Goal: Task Accomplishment & Management: Use online tool/utility

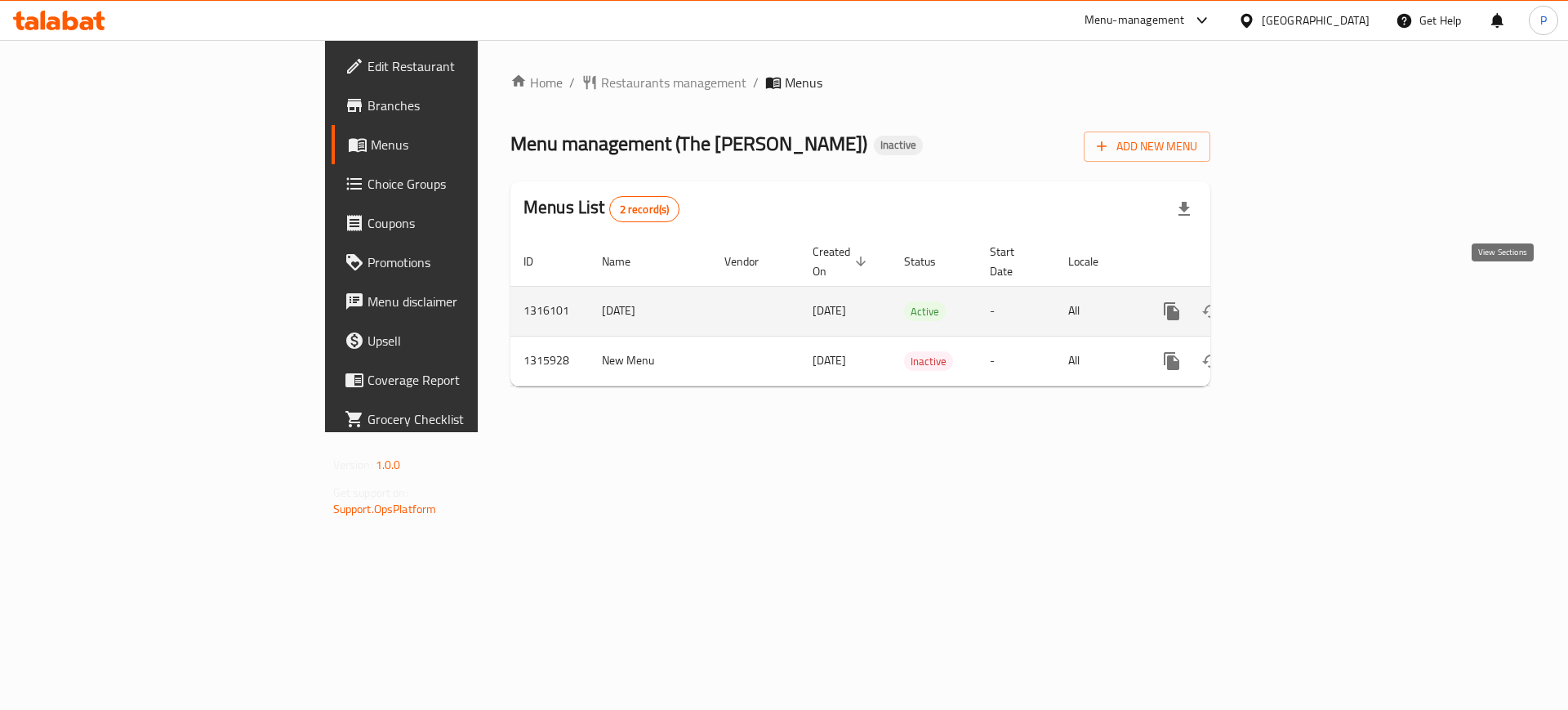
click at [1299, 301] on icon "enhanced table" at bounding box center [1290, 311] width 19 height 19
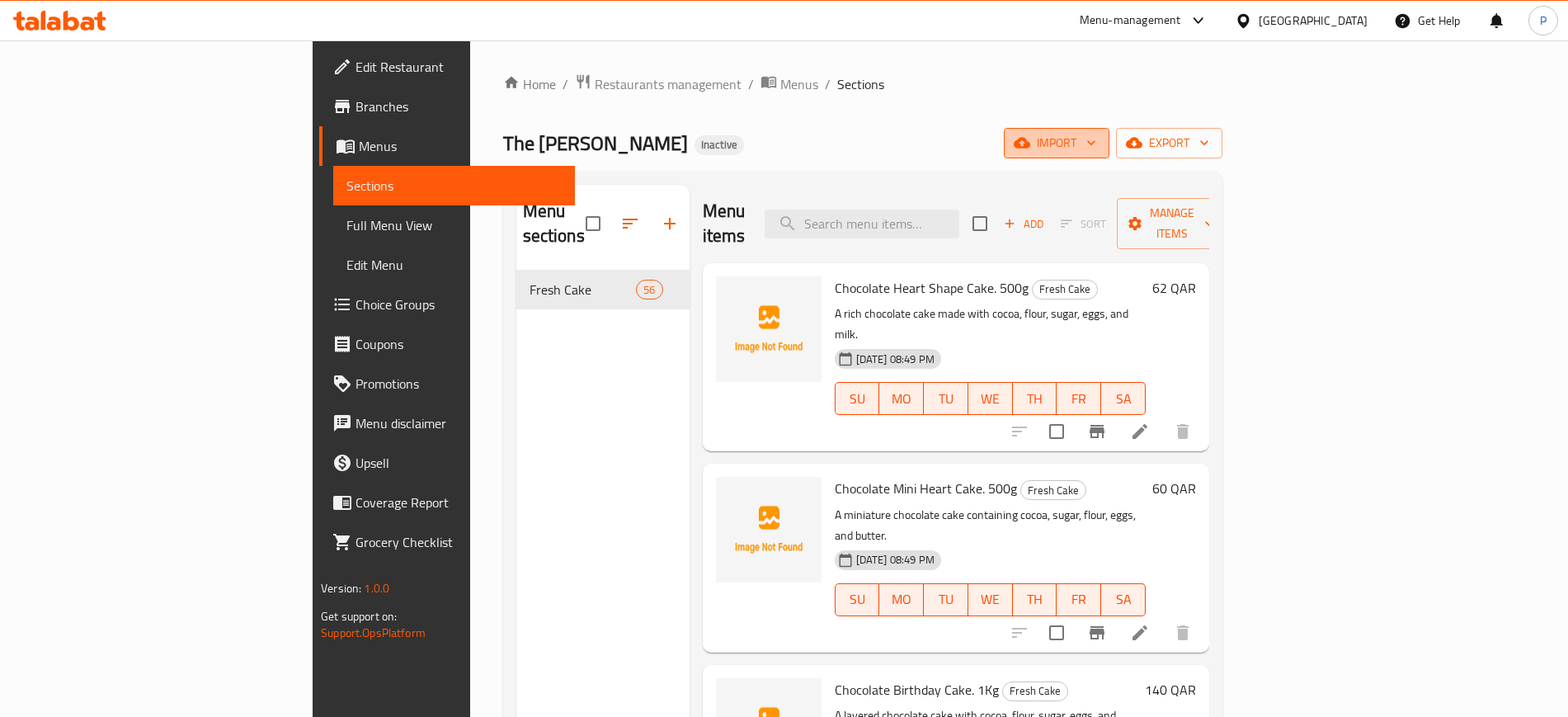
click at [1109, 157] on button "import" at bounding box center [1056, 143] width 105 height 31
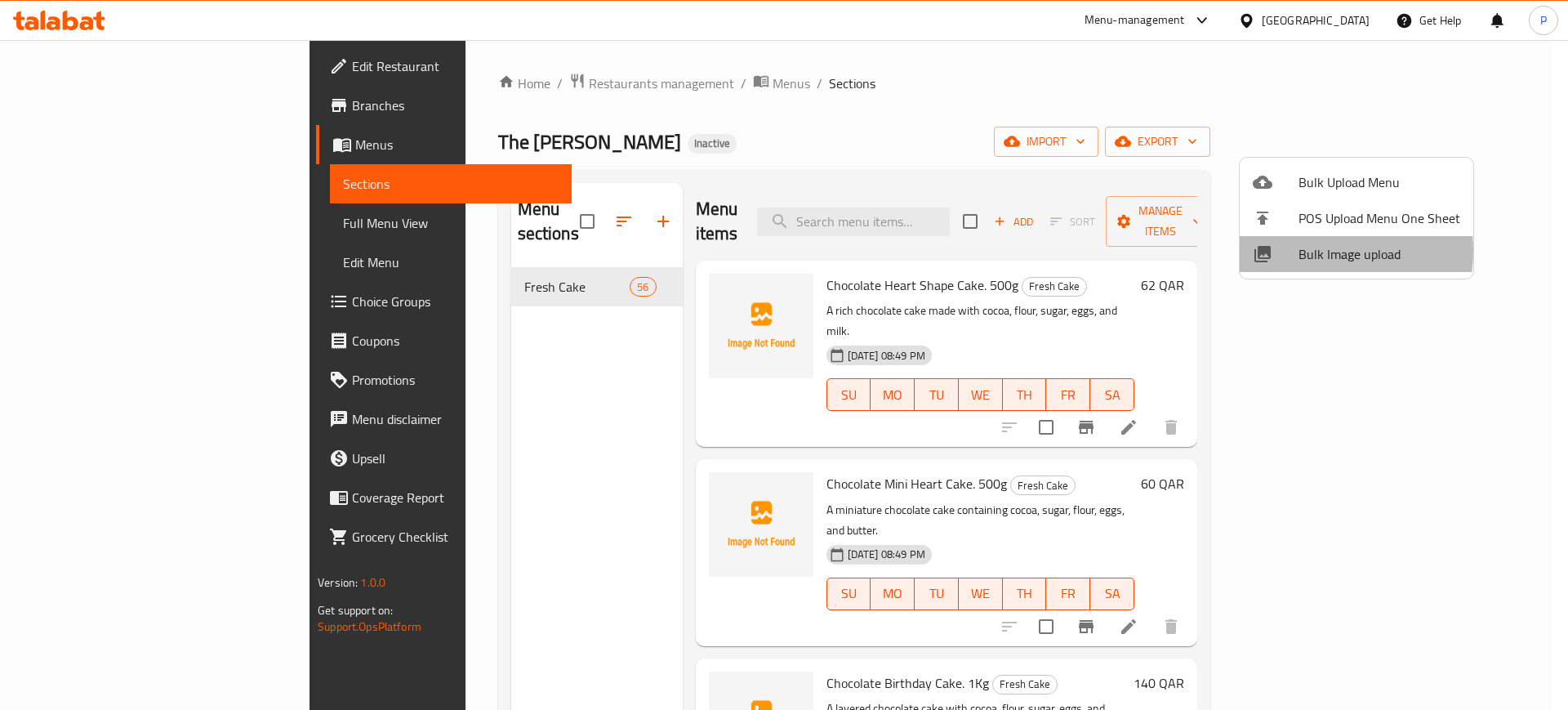
click at [1303, 251] on span "Bulk Image upload" at bounding box center [1379, 254] width 162 height 19
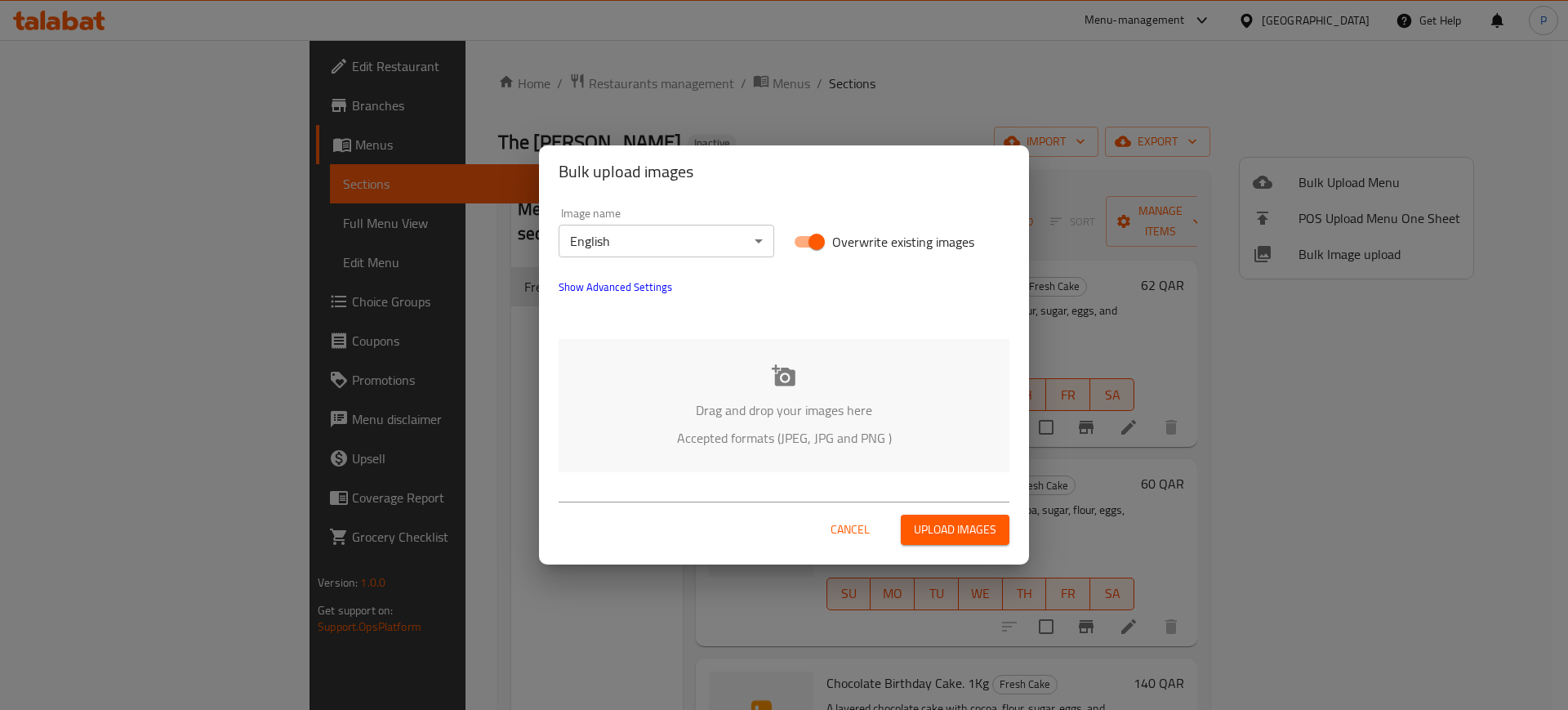
click at [890, 339] on div "Drag and drop your images here Accepted formats (JPEG, JPG and PNG )" at bounding box center [784, 405] width 451 height 133
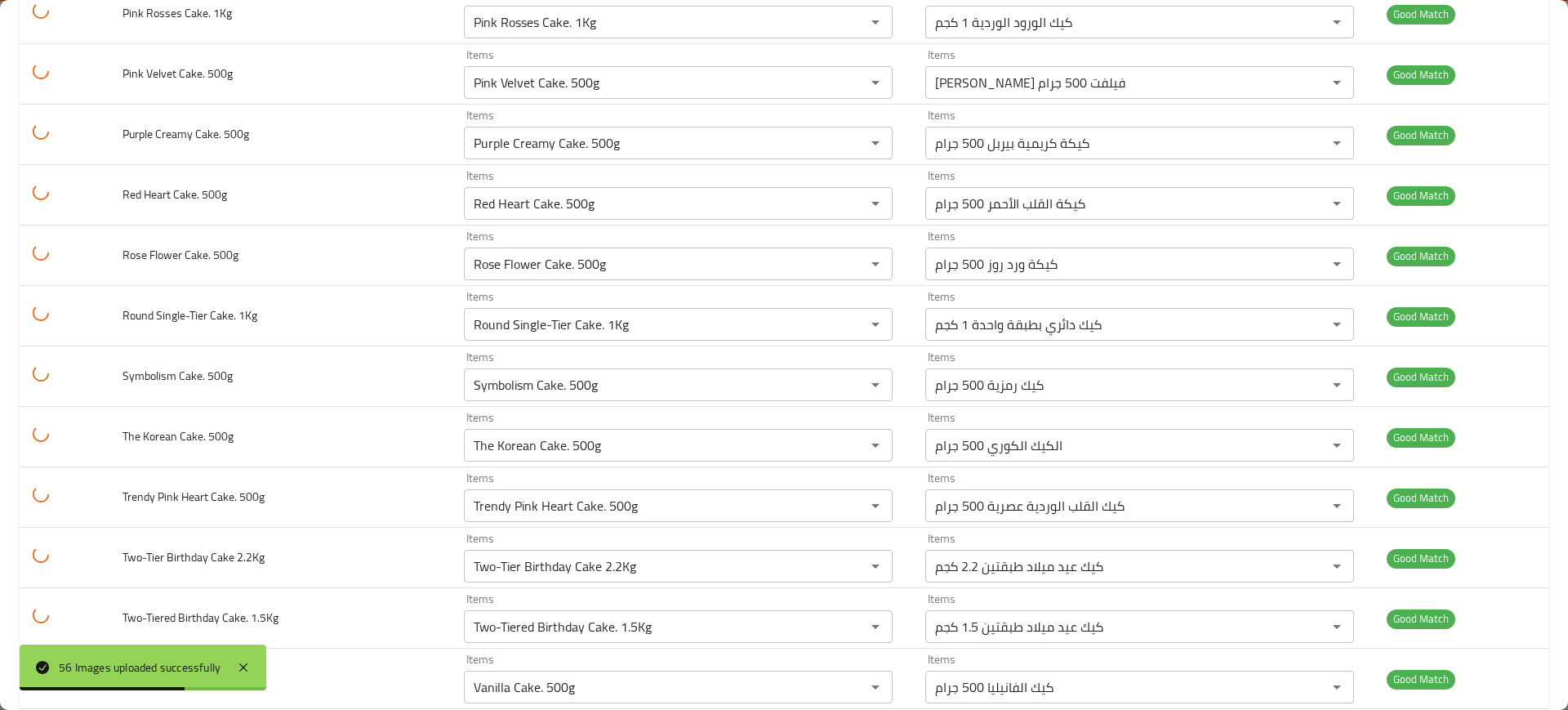
scroll to position [2958, 0]
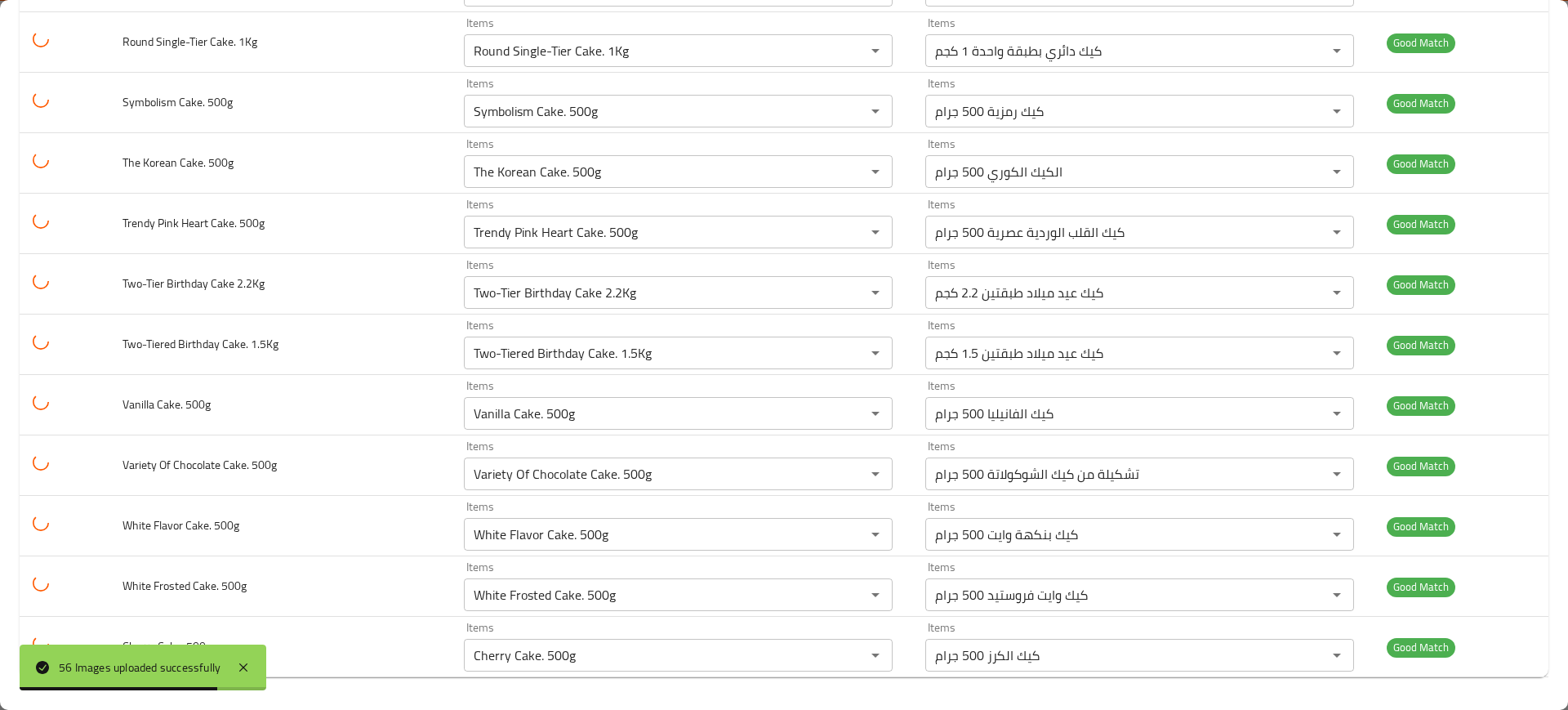
click at [244, 653] on div "56 Images uploaded successfully" at bounding box center [143, 668] width 247 height 46
click at [244, 660] on icon at bounding box center [243, 667] width 19 height 19
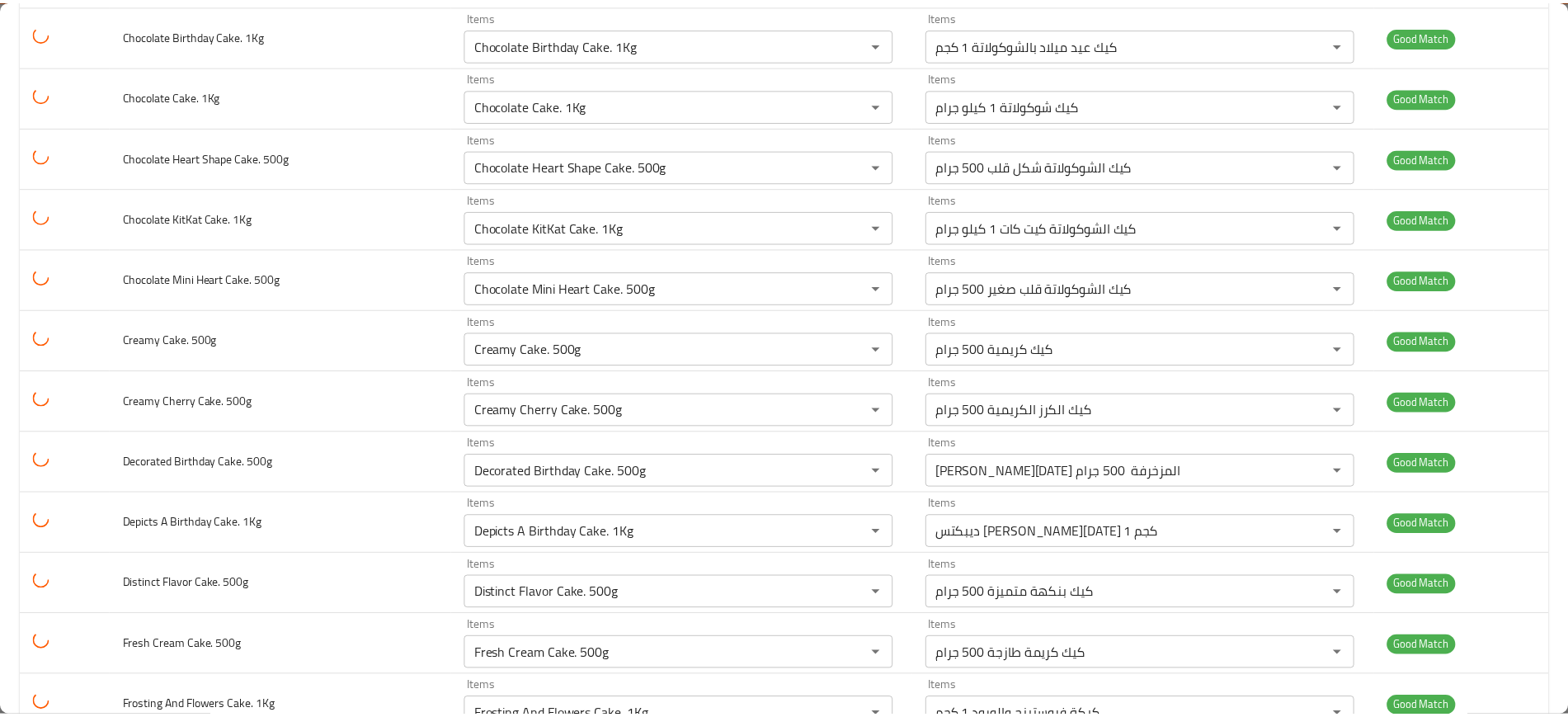
scroll to position [0, 0]
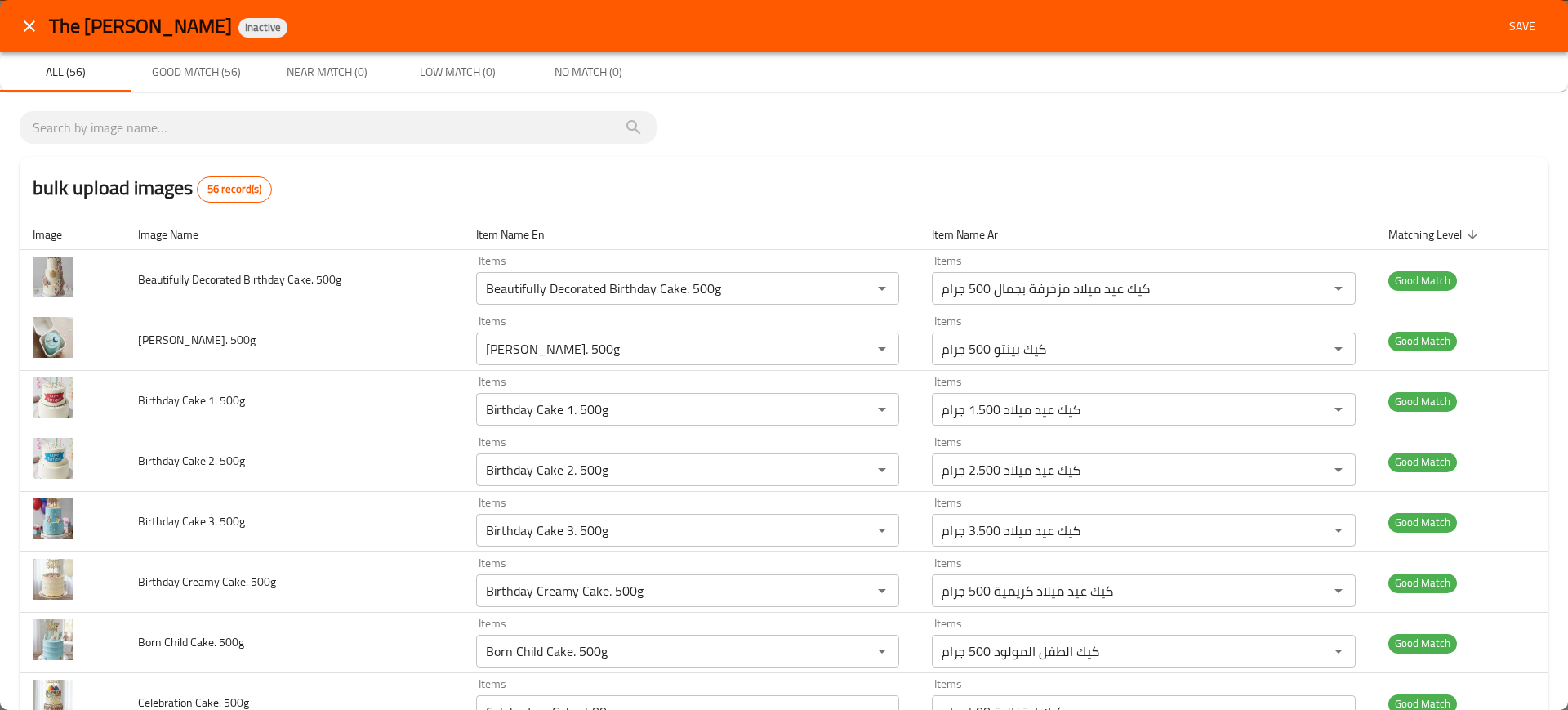
click at [1510, 24] on span "Save" at bounding box center [1522, 26] width 39 height 20
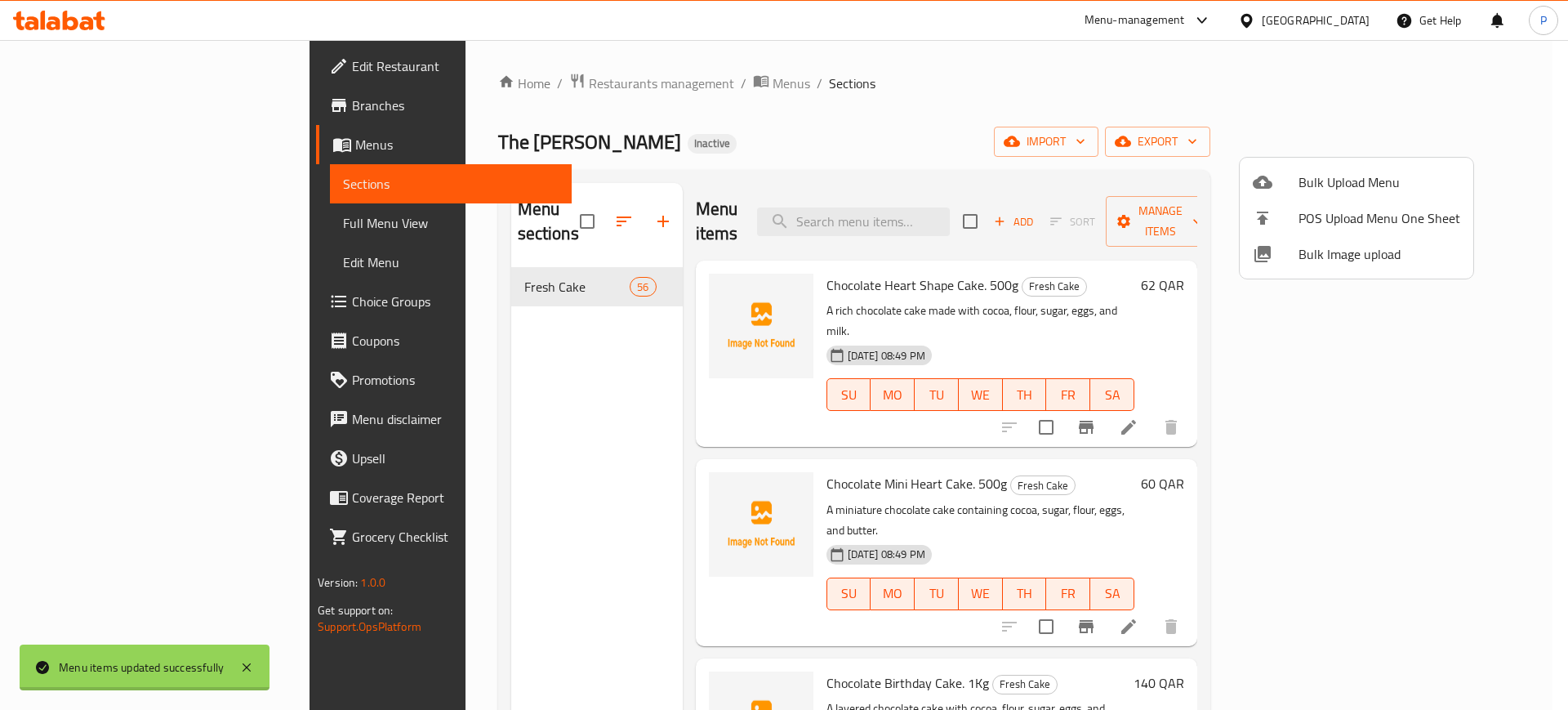
click at [137, 226] on div at bounding box center [784, 355] width 1568 height 710
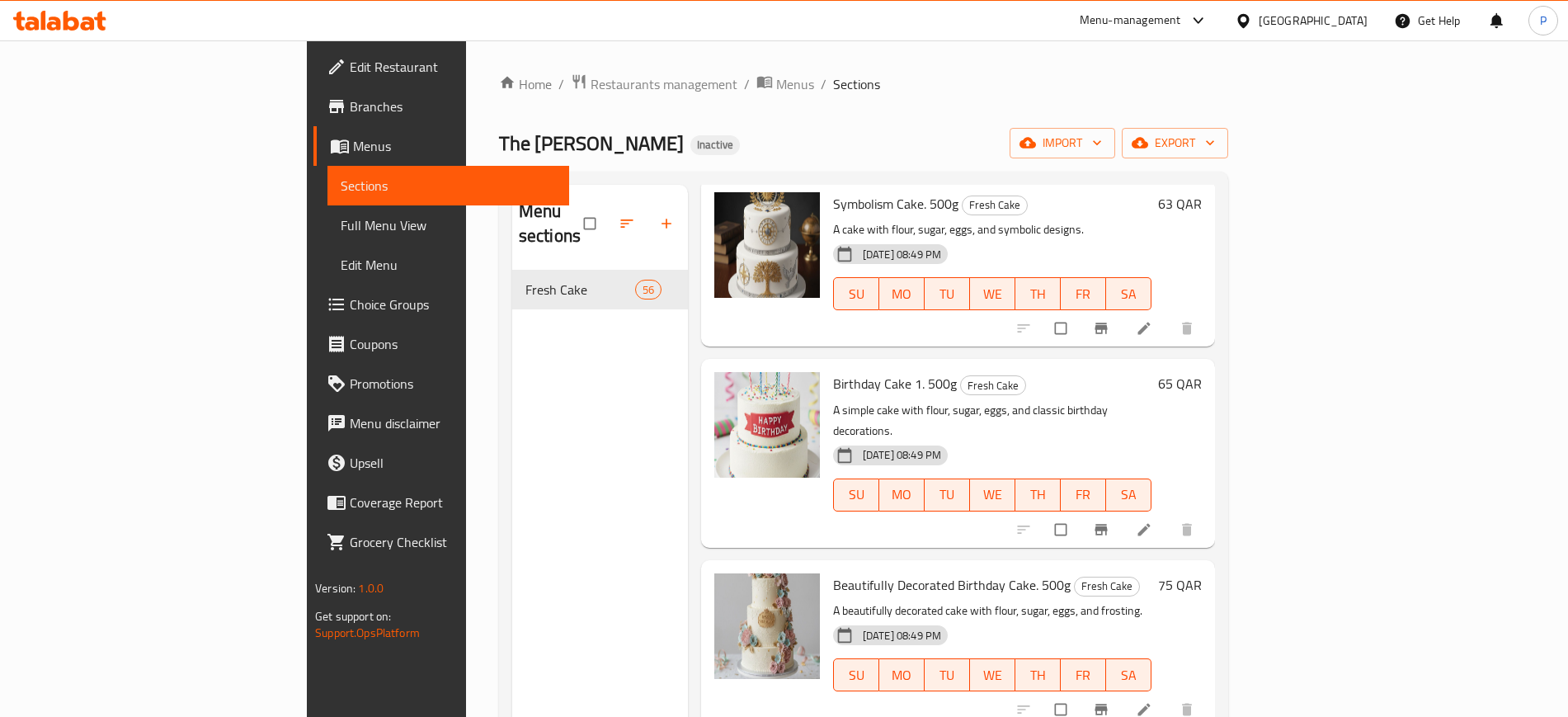
scroll to position [8969, 0]
drag, startPoint x: 766, startPoint y: 484, endPoint x: 799, endPoint y: 491, distance: 33.7
copy span "Vanilla Cake"
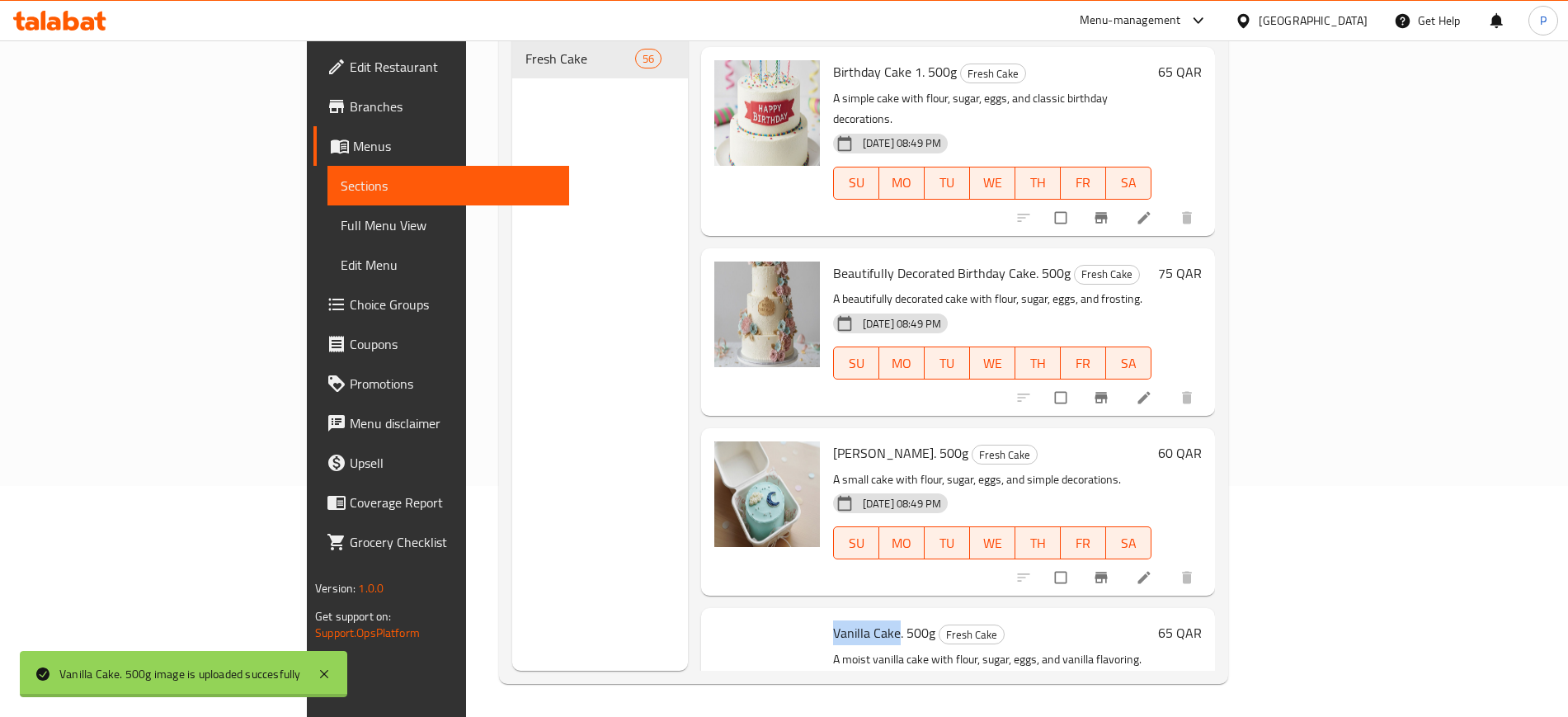
scroll to position [9044, 0]
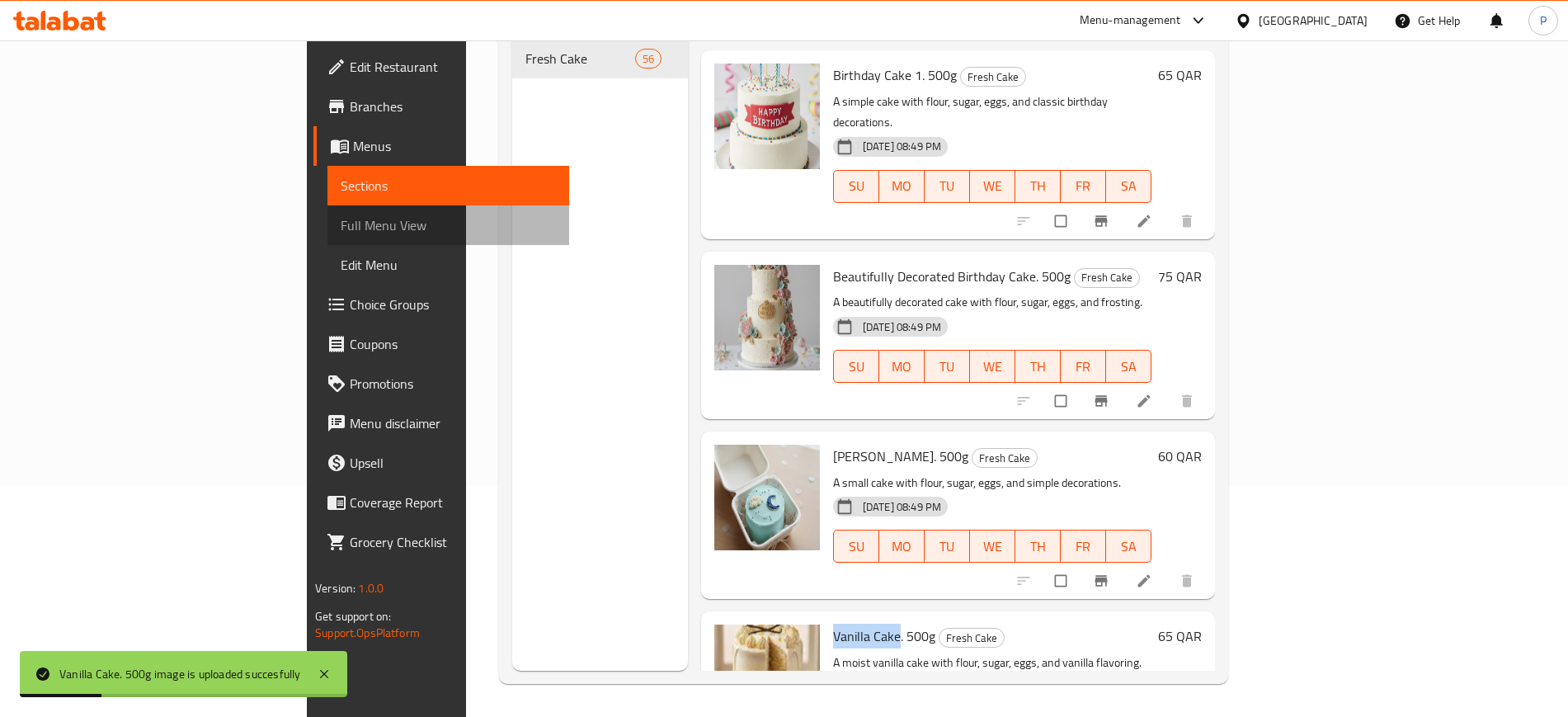
click at [341, 215] on span "Full Menu View" at bounding box center [448, 225] width 214 height 19
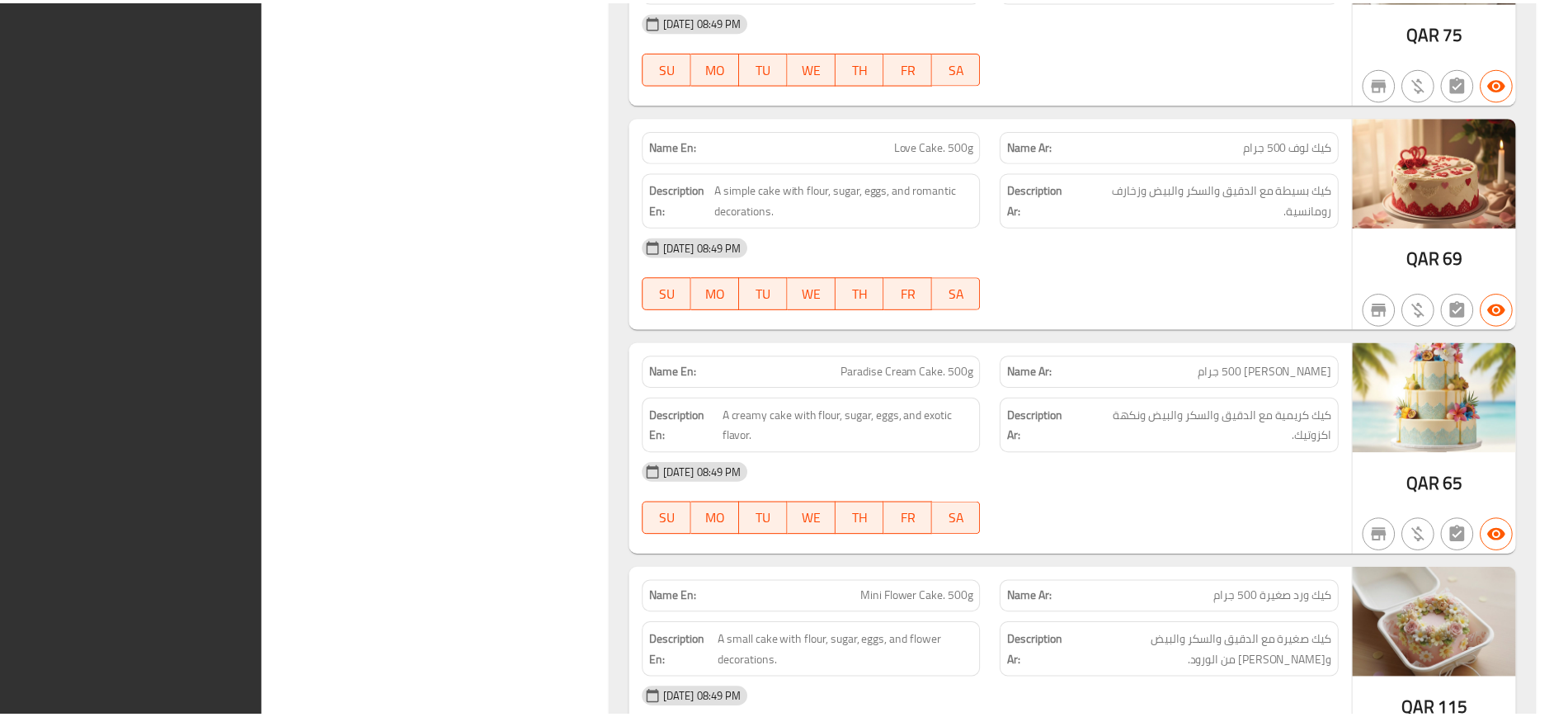
scroll to position [12233, 0]
